Goal: Information Seeking & Learning: Learn about a topic

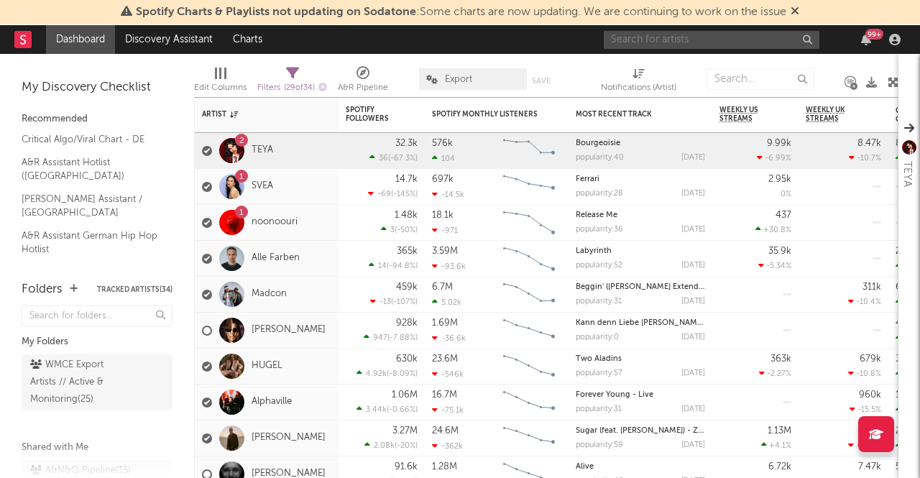
click at [631, 42] on input "text" at bounding box center [711, 40] width 216 height 18
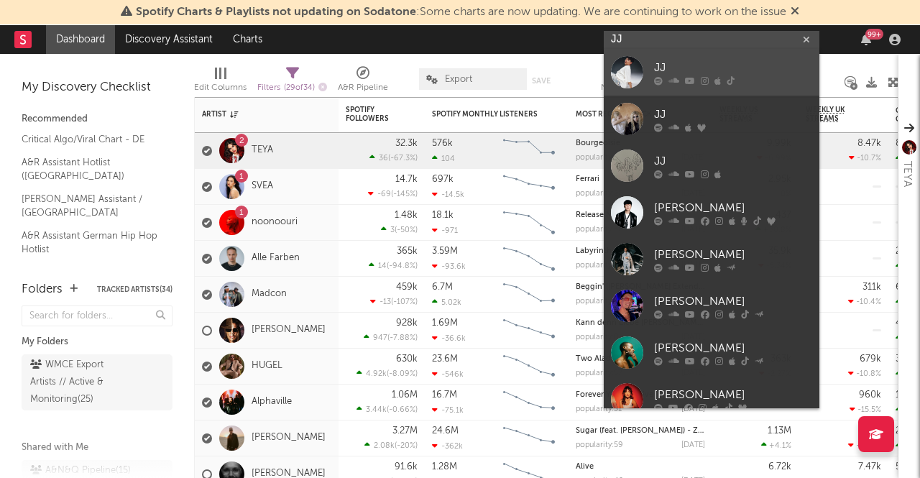
type input "JJ"
click at [672, 60] on div "JJ" at bounding box center [733, 68] width 158 height 17
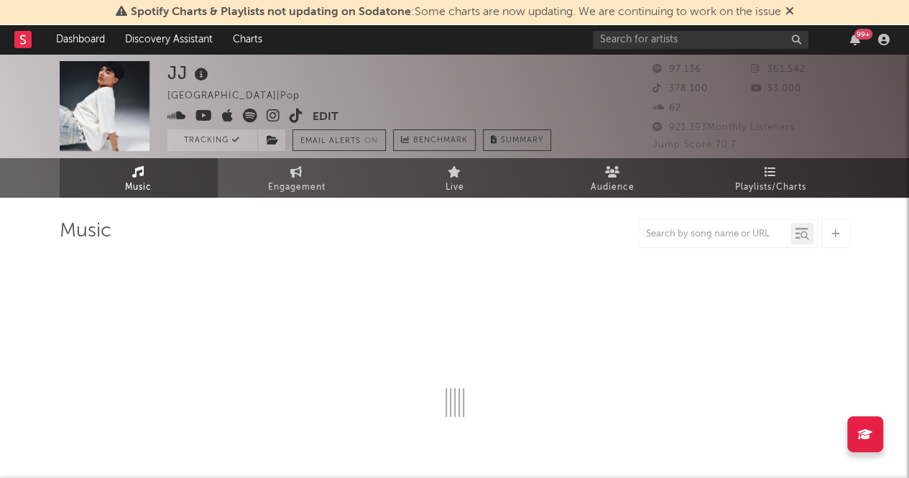
select select "6m"
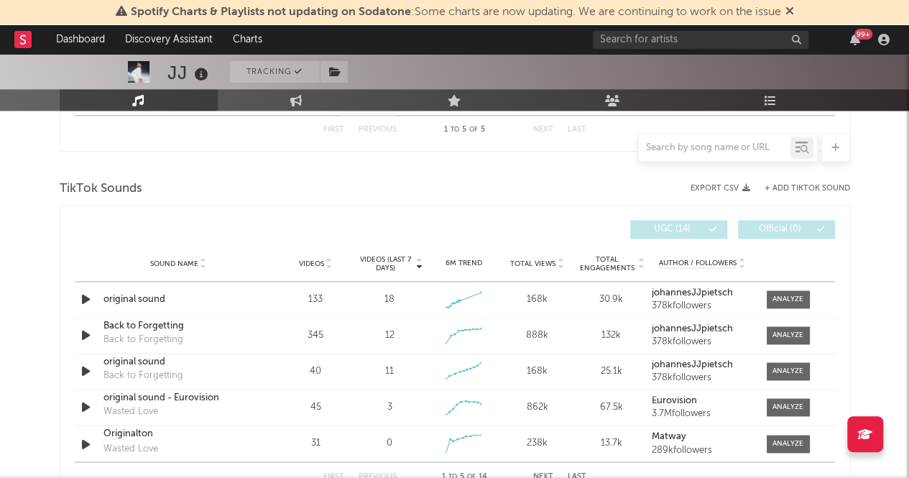
scroll to position [934, 0]
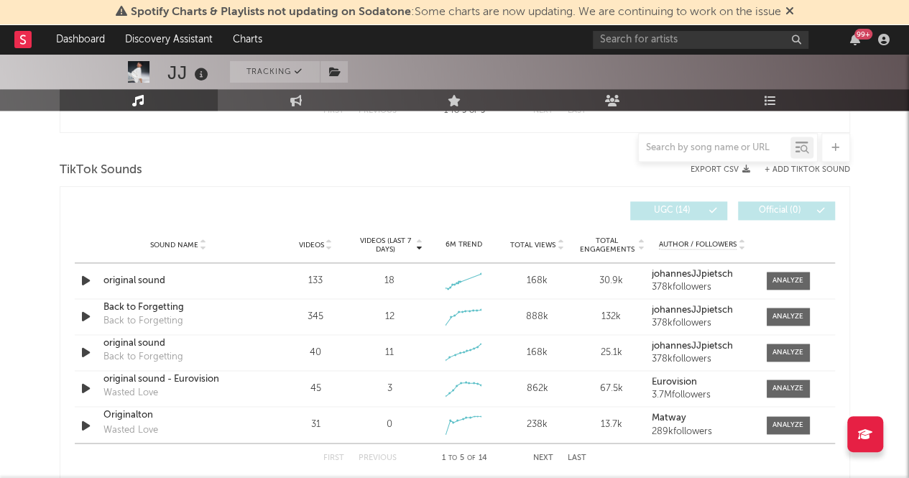
click at [306, 242] on span "Videos" at bounding box center [311, 245] width 25 height 9
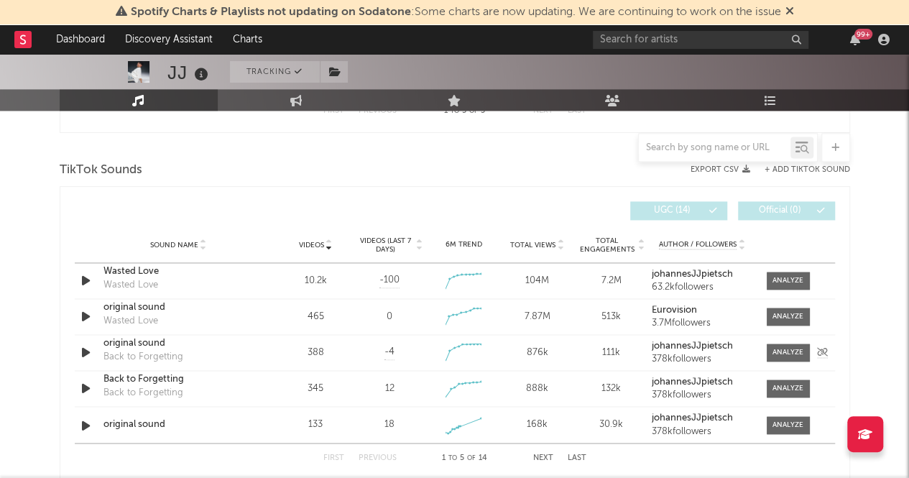
click at [88, 344] on icon "button" at bounding box center [85, 352] width 15 height 18
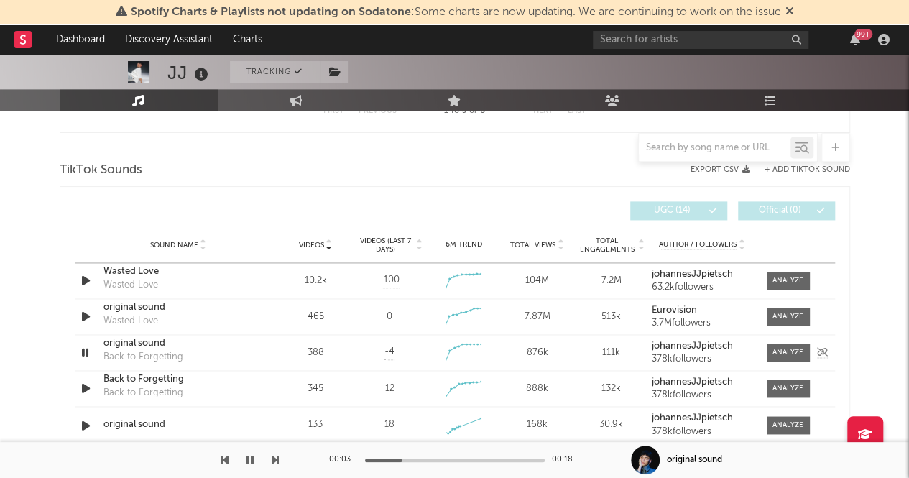
click at [88, 344] on icon "button" at bounding box center [85, 352] width 14 height 18
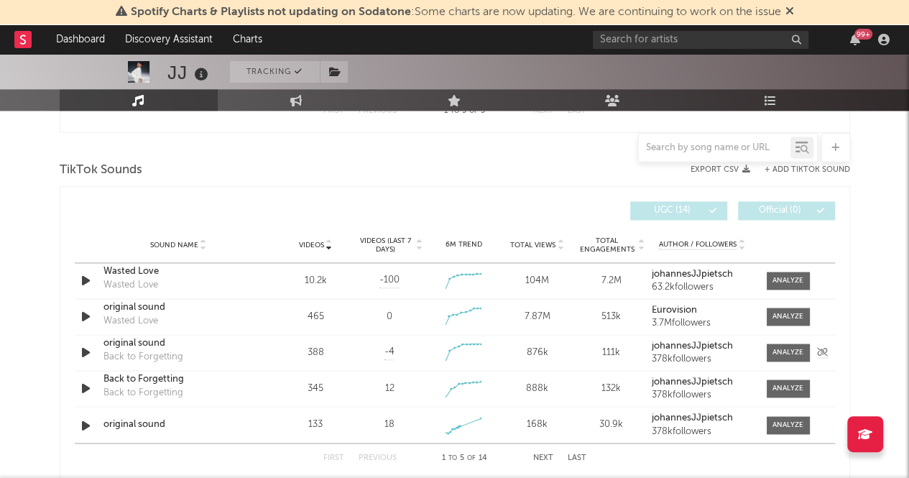
scroll to position [1006, 0]
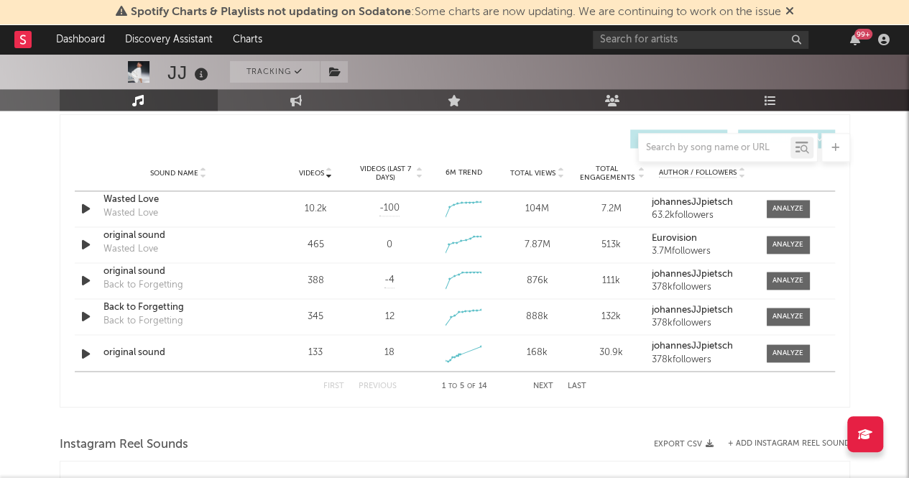
click at [545, 381] on button "Next" at bounding box center [543, 385] width 20 height 8
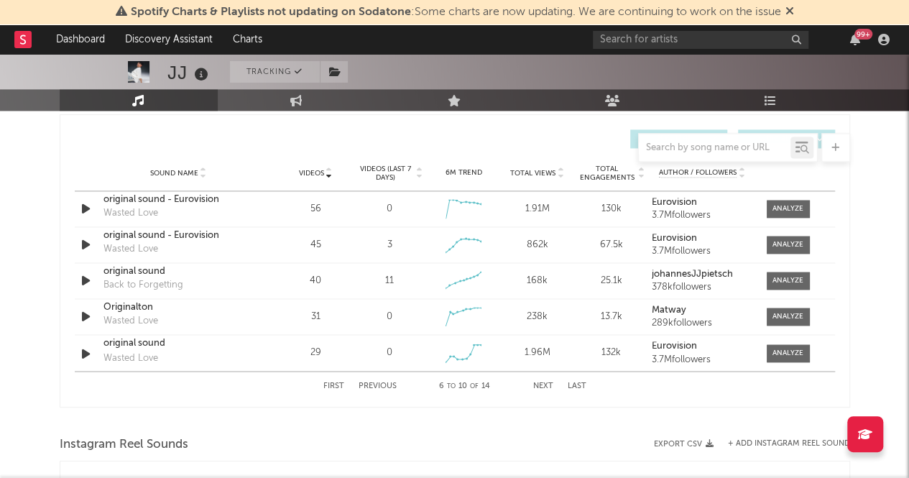
click at [333, 389] on div "First Previous 6 to 10 of 14 Next Last" at bounding box center [454, 385] width 263 height 28
click at [333, 387] on button "First" at bounding box center [333, 385] width 21 height 8
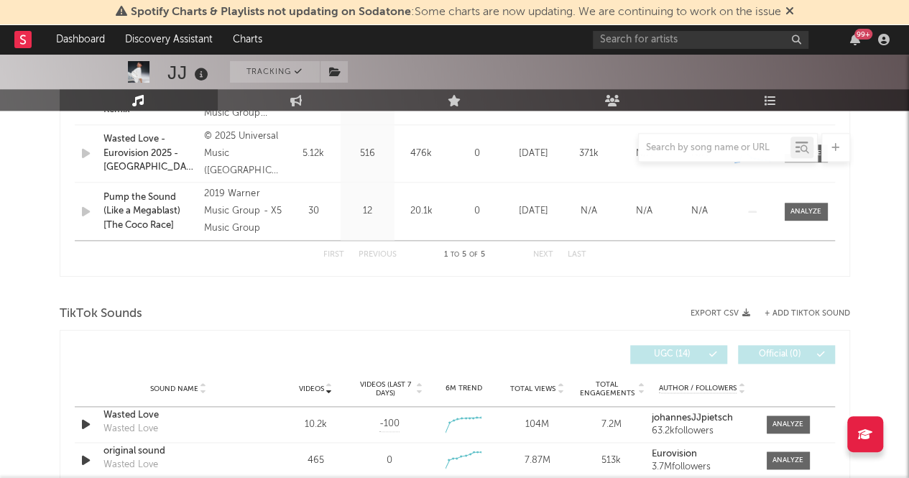
scroll to position [934, 0]
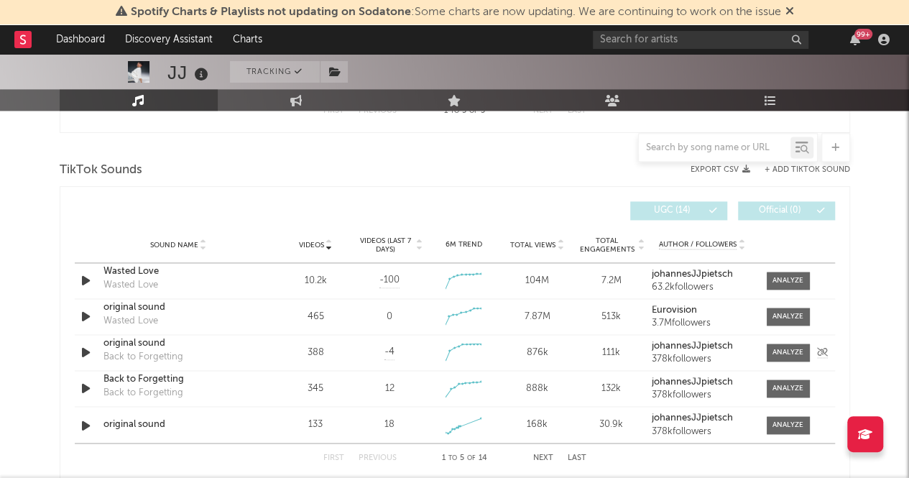
click at [139, 340] on div "original sound" at bounding box center [178, 343] width 150 height 14
click at [155, 376] on div "Back to Forgetting" at bounding box center [178, 379] width 150 height 14
click at [448, 159] on div at bounding box center [455, 147] width 790 height 29
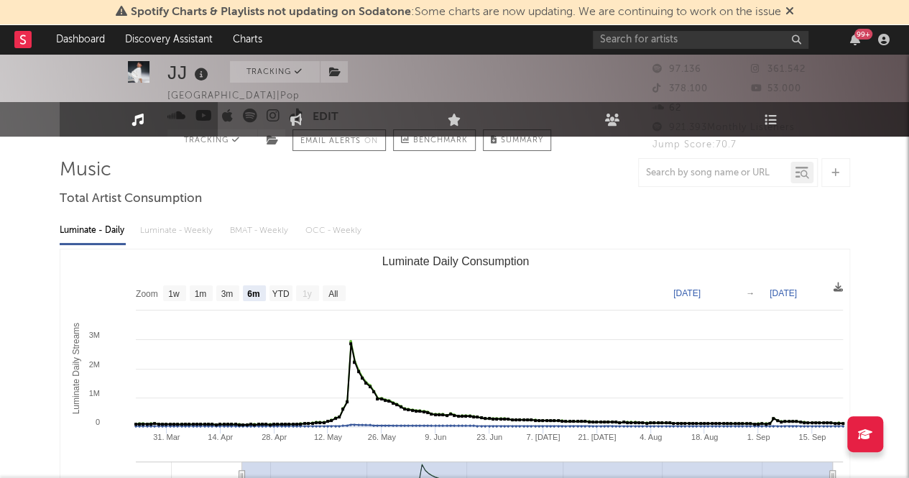
scroll to position [0, 0]
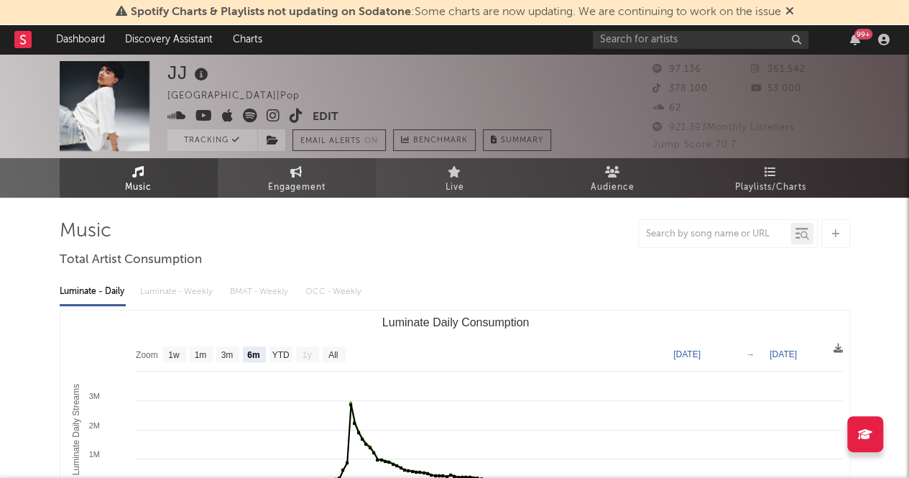
click at [296, 177] on icon at bounding box center [296, 171] width 12 height 11
select select "1w"
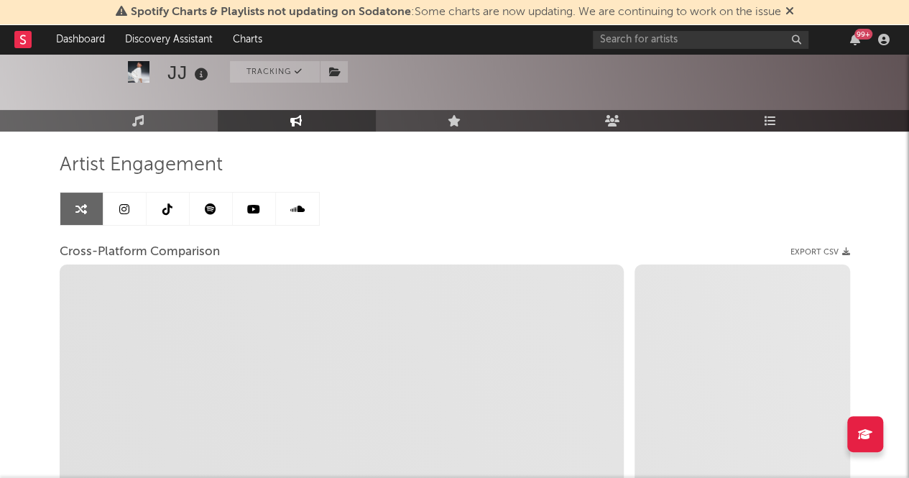
scroll to position [144, 0]
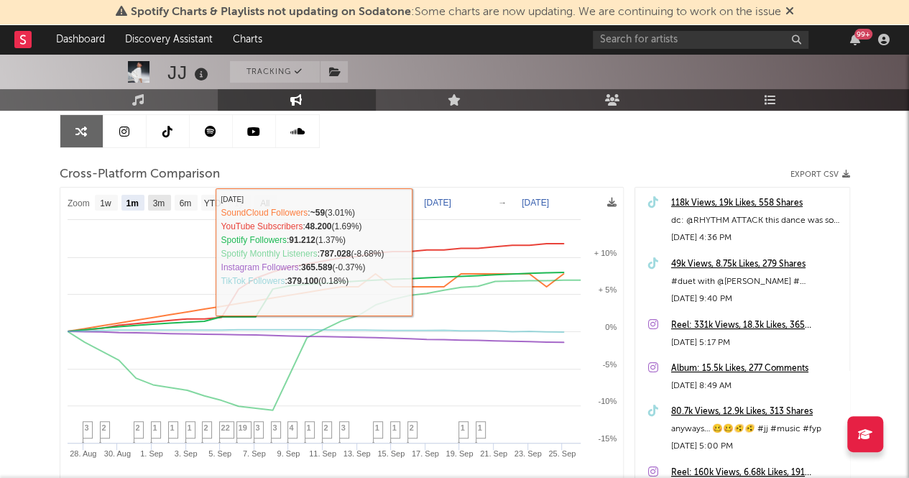
click at [159, 205] on text "3m" at bounding box center [158, 203] width 12 height 10
select select "3m"
type input "[DATE]"
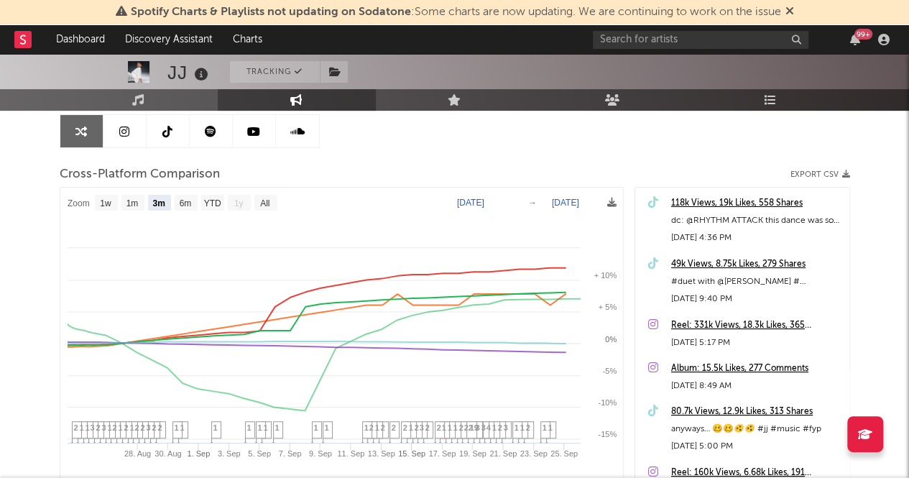
select select "3m"
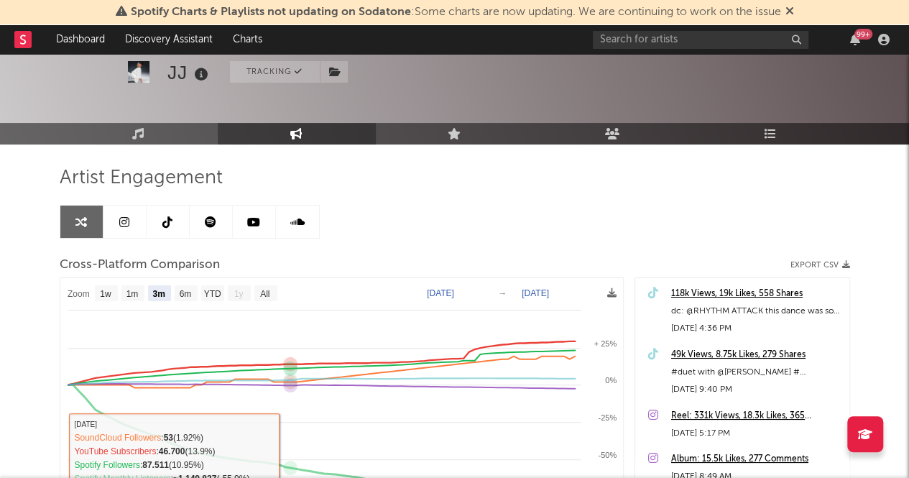
scroll to position [0, 0]
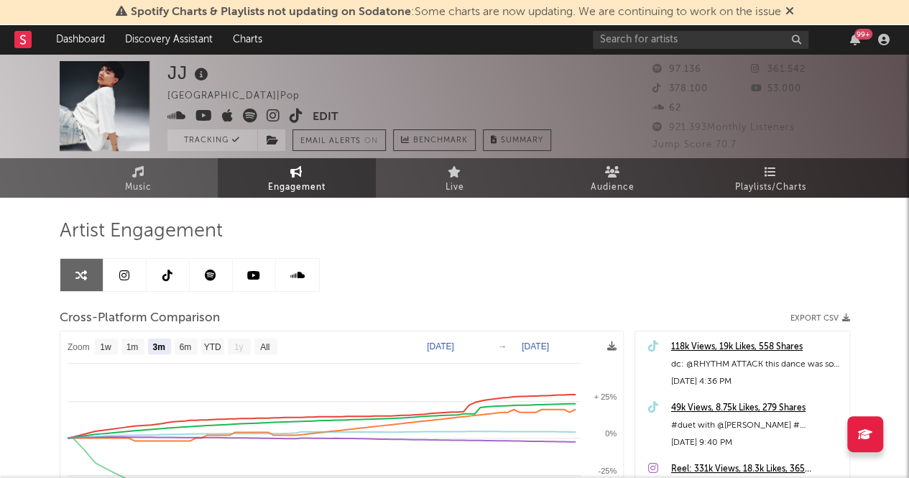
drag, startPoint x: 132, startPoint y: 282, endPoint x: 149, endPoint y: 282, distance: 17.2
click at [132, 282] on link at bounding box center [124, 275] width 43 height 32
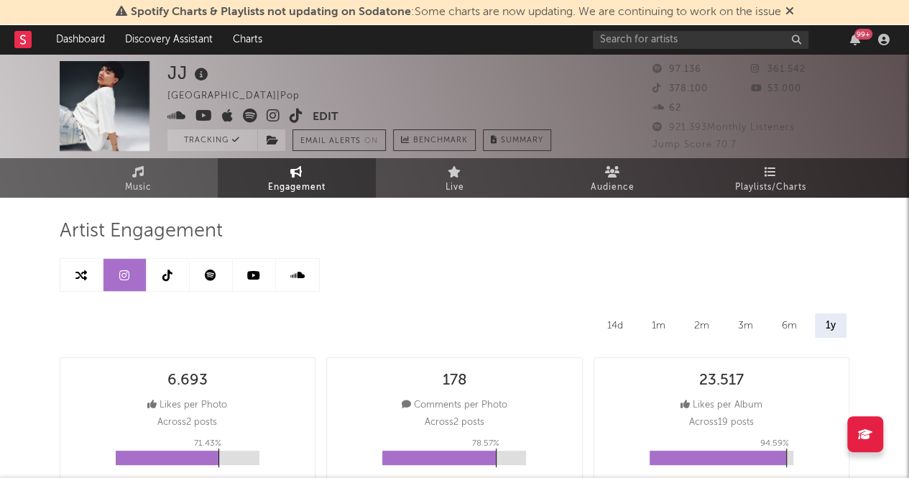
click at [179, 282] on link at bounding box center [168, 275] width 43 height 32
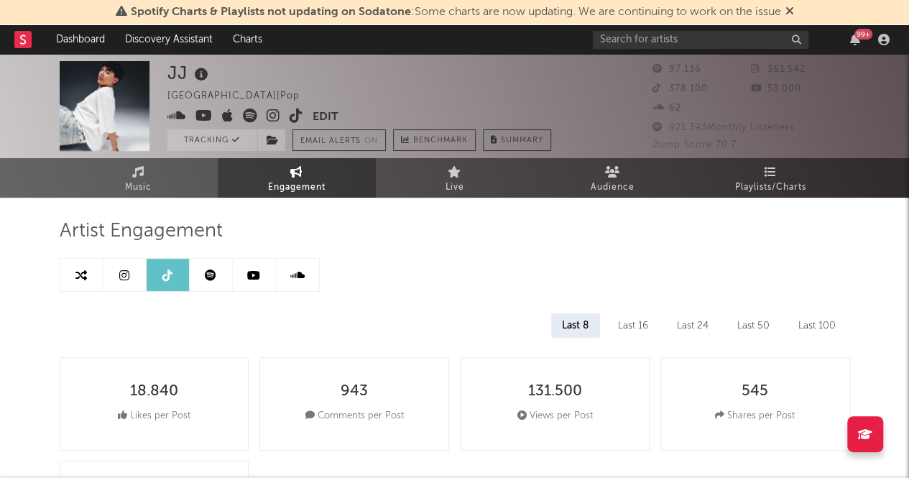
select select "6m"
click at [747, 185] on span "Playlists/Charts" at bounding box center [770, 187] width 71 height 17
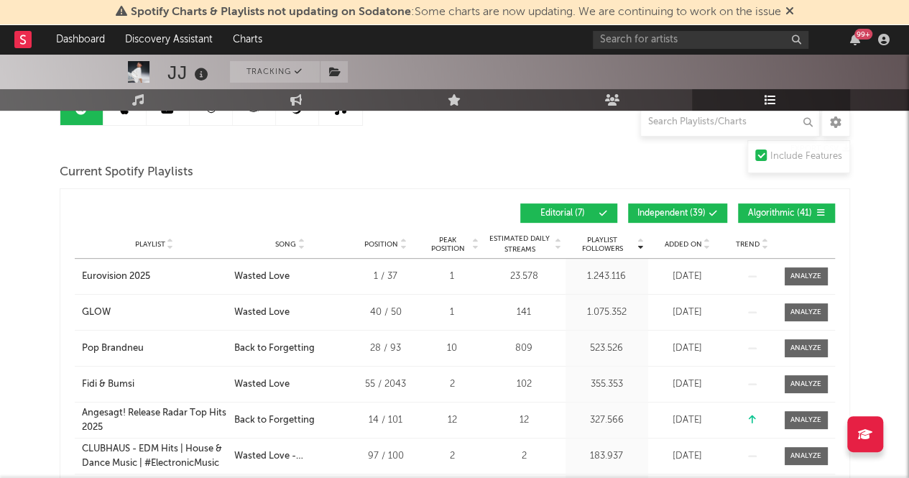
scroll to position [144, 0]
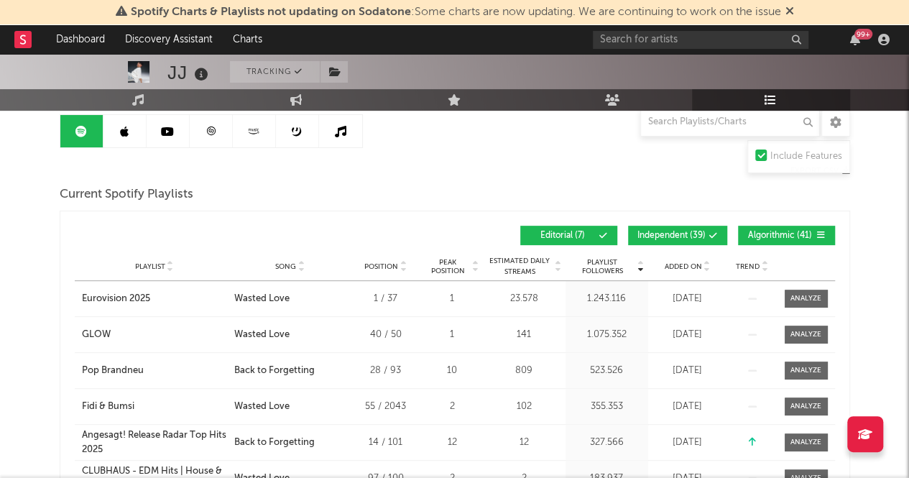
click at [671, 238] on span "Independent ( 39 )" at bounding box center [671, 235] width 68 height 9
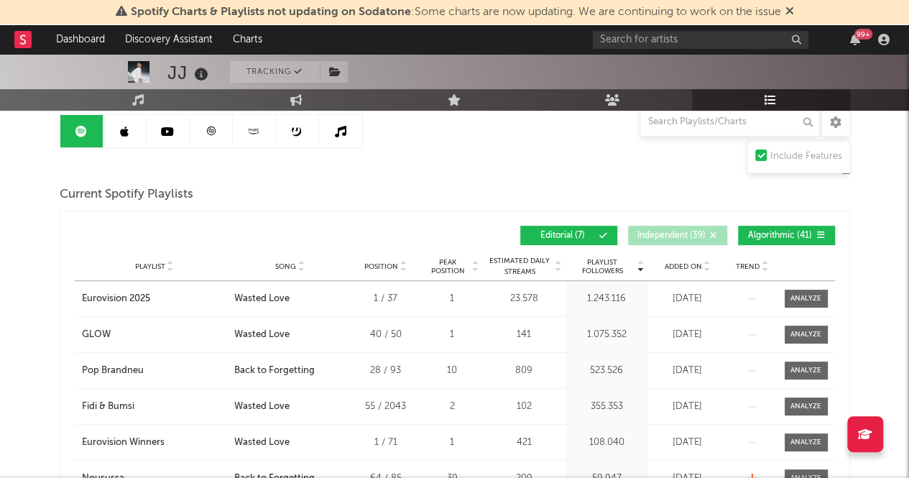
click at [780, 235] on span "Algorithmic ( 41 )" at bounding box center [780, 235] width 66 height 9
click at [681, 120] on input "text" at bounding box center [730, 122] width 180 height 29
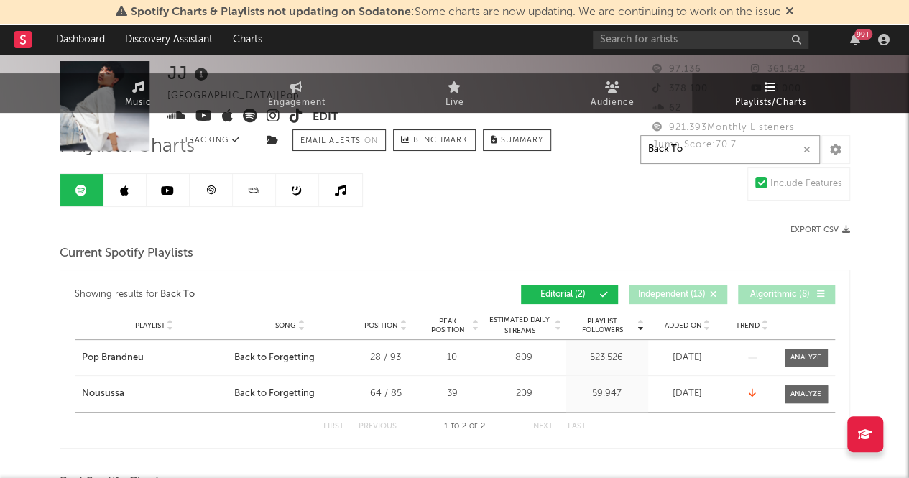
scroll to position [0, 0]
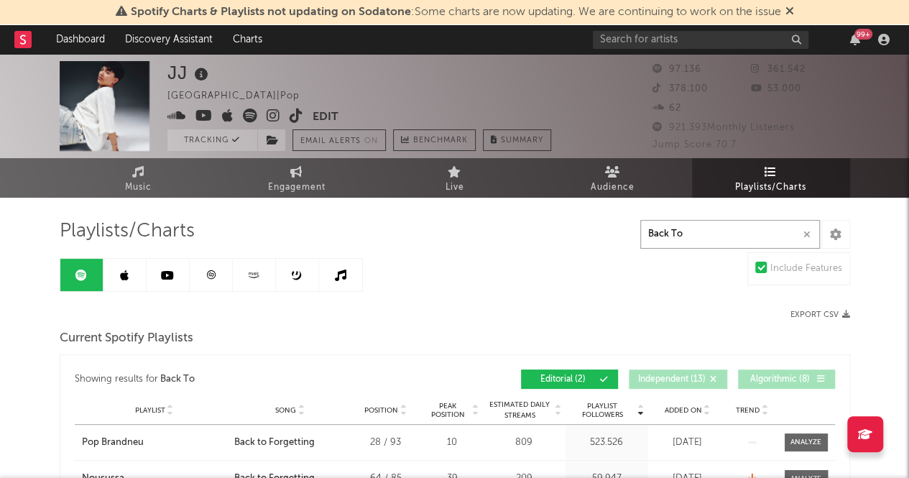
type input "Back To"
click at [223, 275] on link at bounding box center [211, 275] width 43 height 32
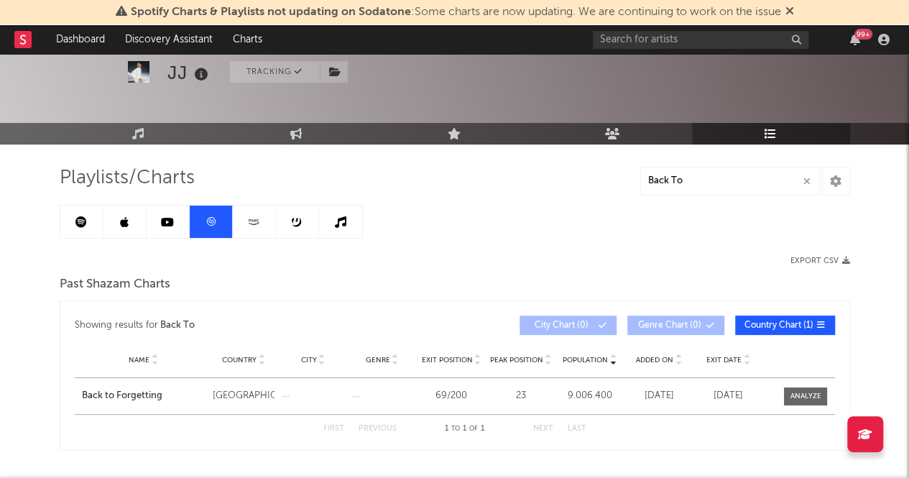
scroll to position [72, 0]
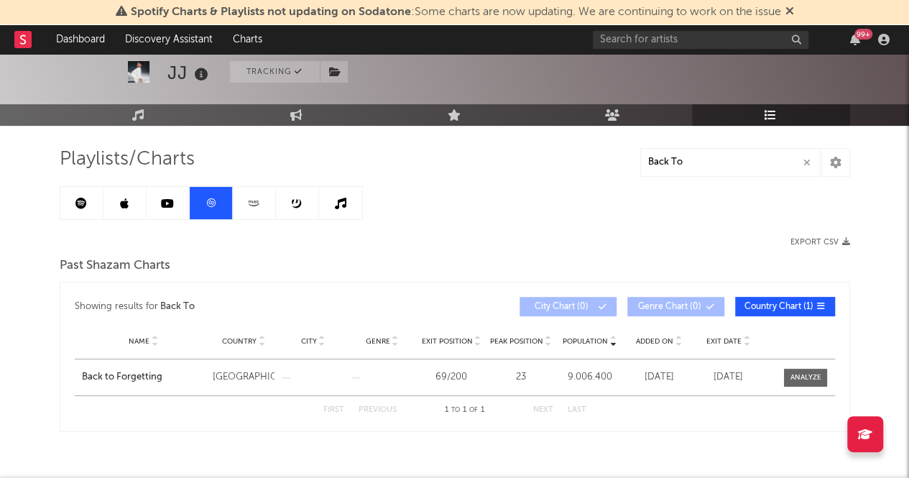
click at [161, 203] on icon at bounding box center [167, 203] width 13 height 11
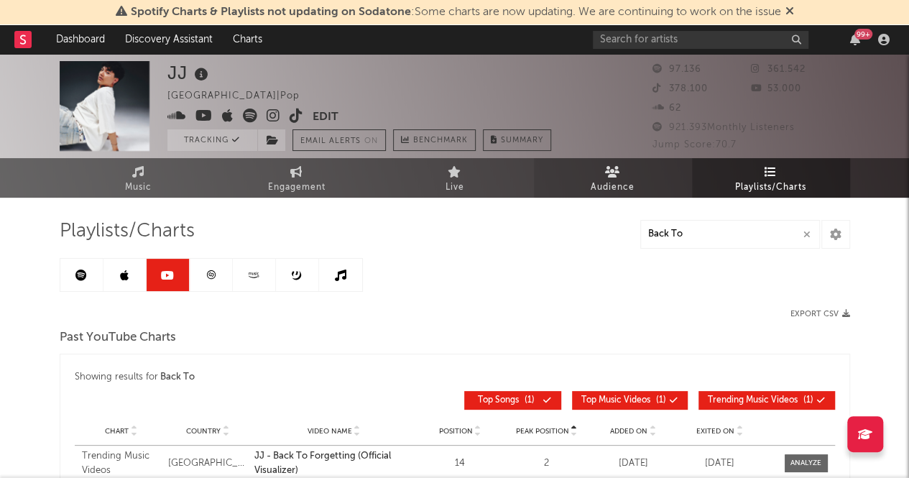
click at [612, 196] on link "Audience" at bounding box center [613, 178] width 158 height 40
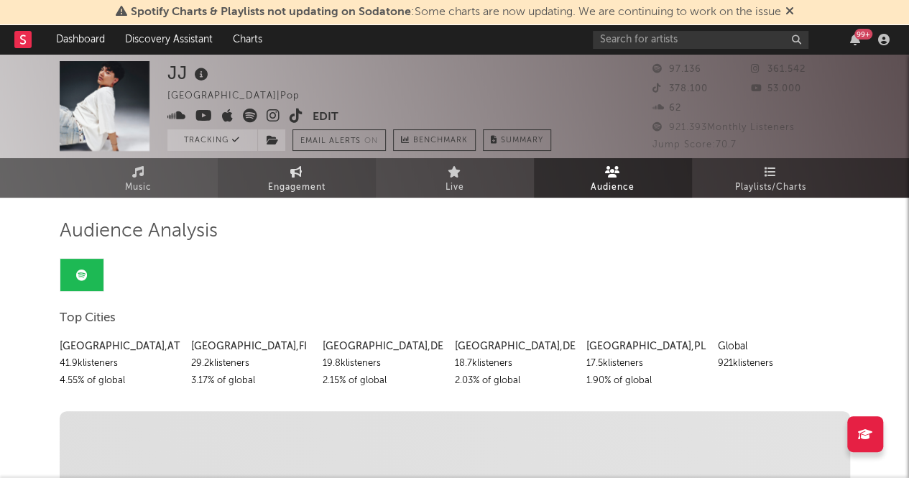
click at [289, 190] on span "Engagement" at bounding box center [296, 187] width 57 height 17
select select "1w"
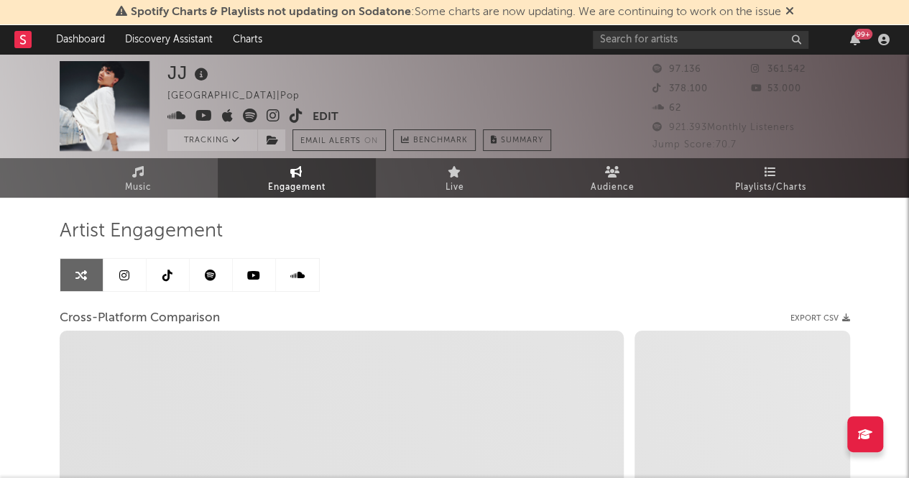
select select "1m"
